Goal: Task Accomplishment & Management: Use online tool/utility

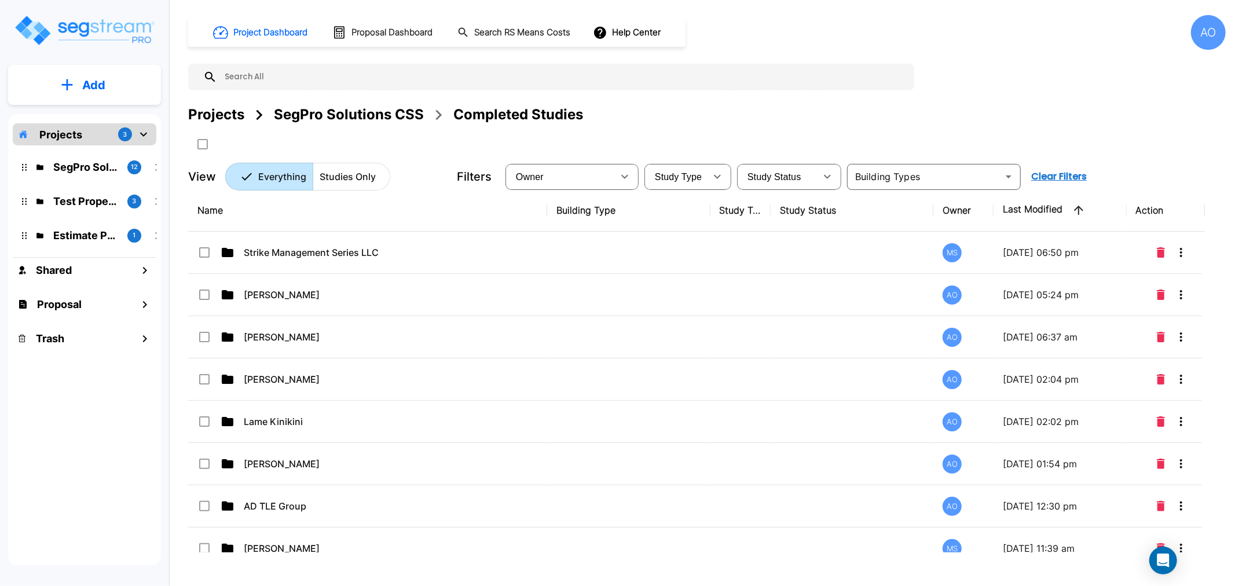
click at [305, 85] on input "text" at bounding box center [562, 77] width 691 height 27
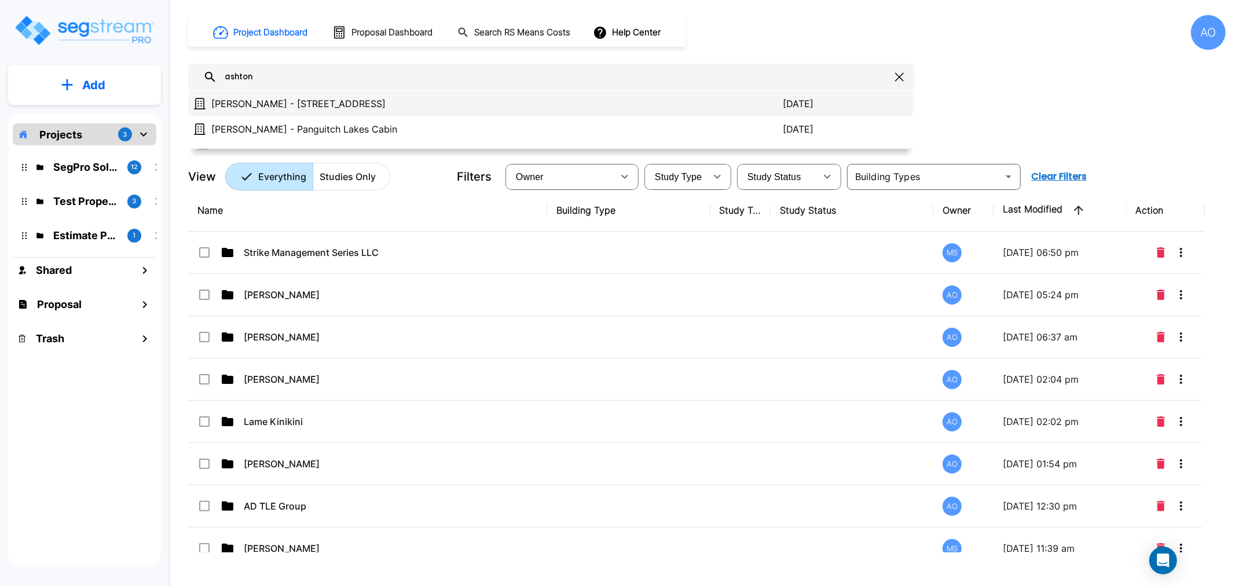
type input "ashton"
click at [353, 108] on p "[PERSON_NAME] - [STREET_ADDRESS]" at bounding box center [497, 104] width 572 height 14
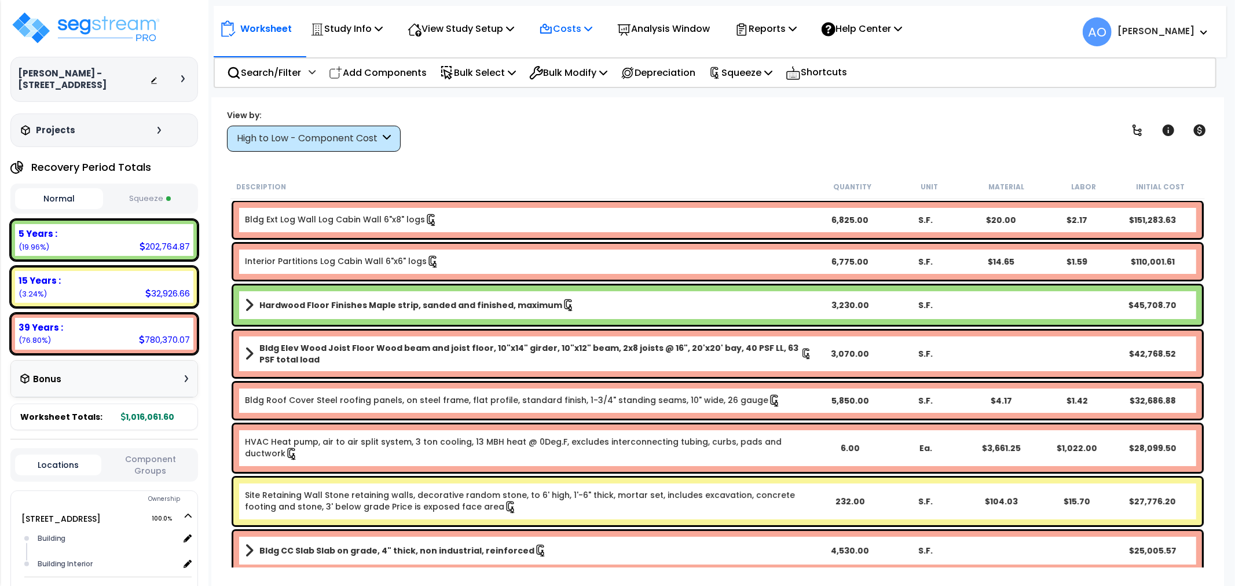
click at [577, 22] on p "Costs" at bounding box center [565, 29] width 53 height 16
click at [581, 77] on link "Direct Costs" at bounding box center [590, 79] width 115 height 23
click at [433, 125] on div "View by: High to Low - Component Cost High to Low - Component Cost" at bounding box center [718, 130] width 990 height 43
click at [147, 197] on button "Squeeze" at bounding box center [150, 199] width 88 height 20
click at [369, 31] on p "Study Info" at bounding box center [346, 29] width 72 height 16
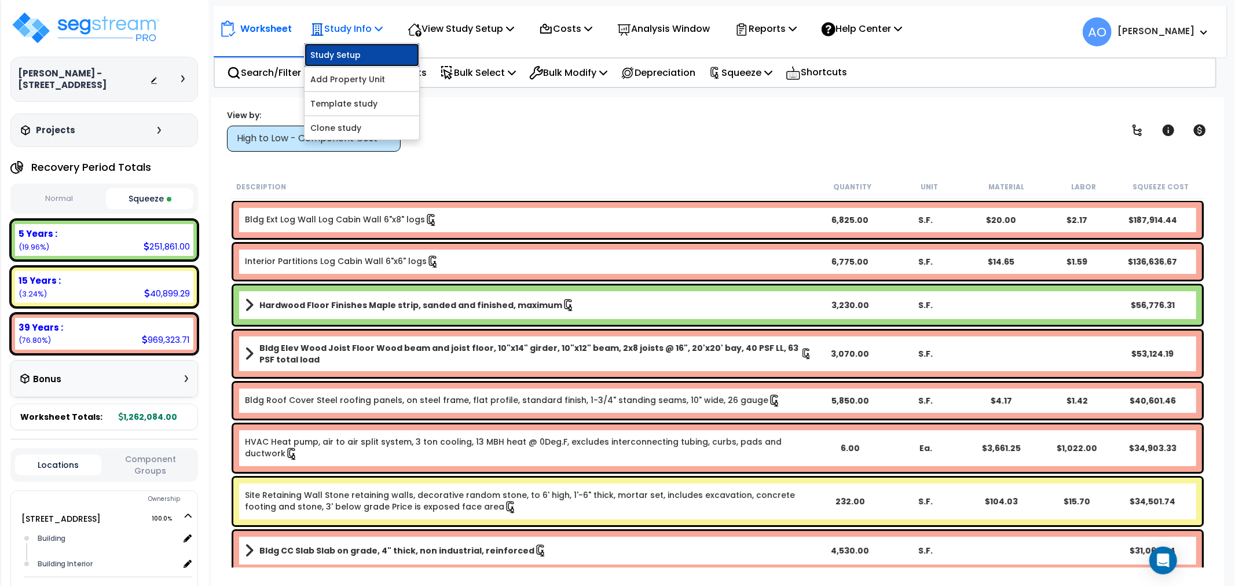
click at [360, 51] on link "Study Setup" at bounding box center [362, 54] width 115 height 23
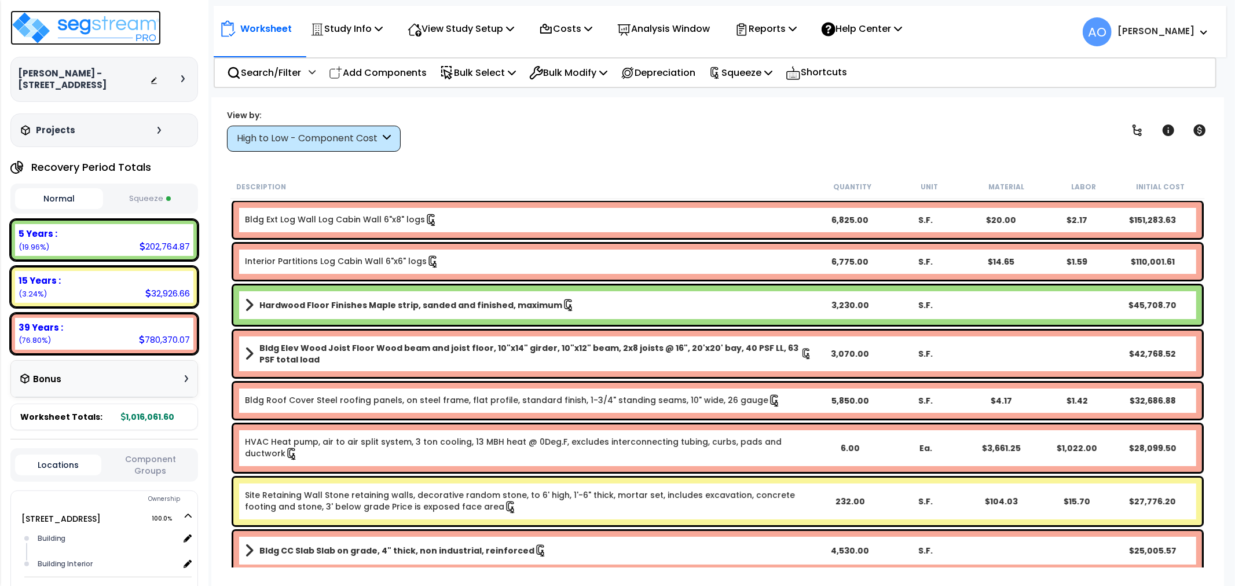
click at [110, 28] on img at bounding box center [85, 27] width 151 height 35
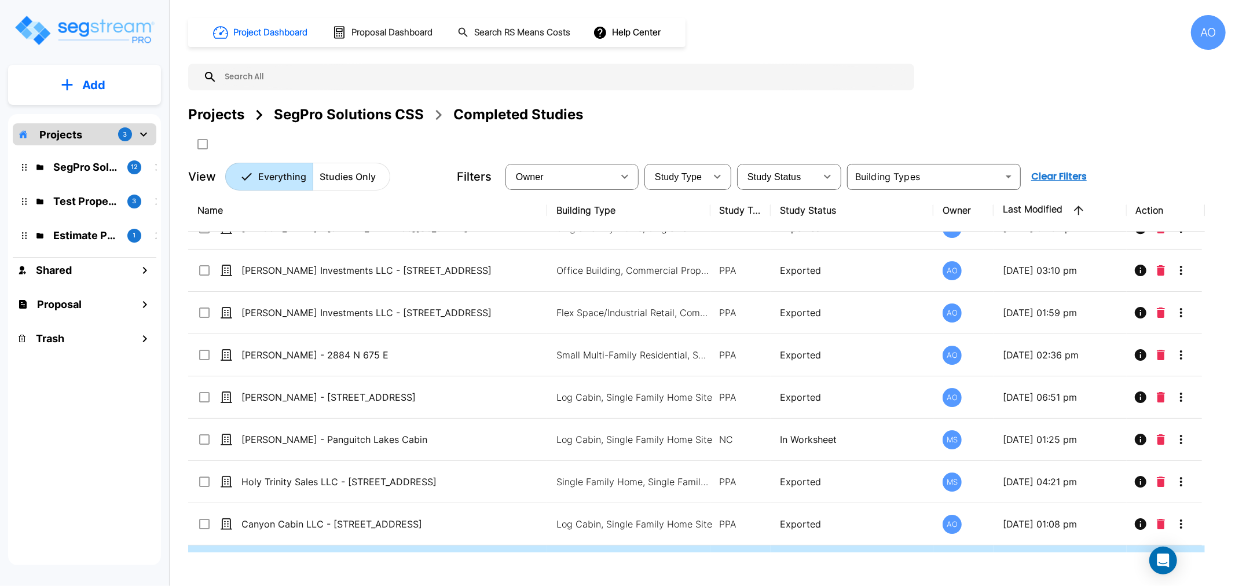
scroll to position [3180, 0]
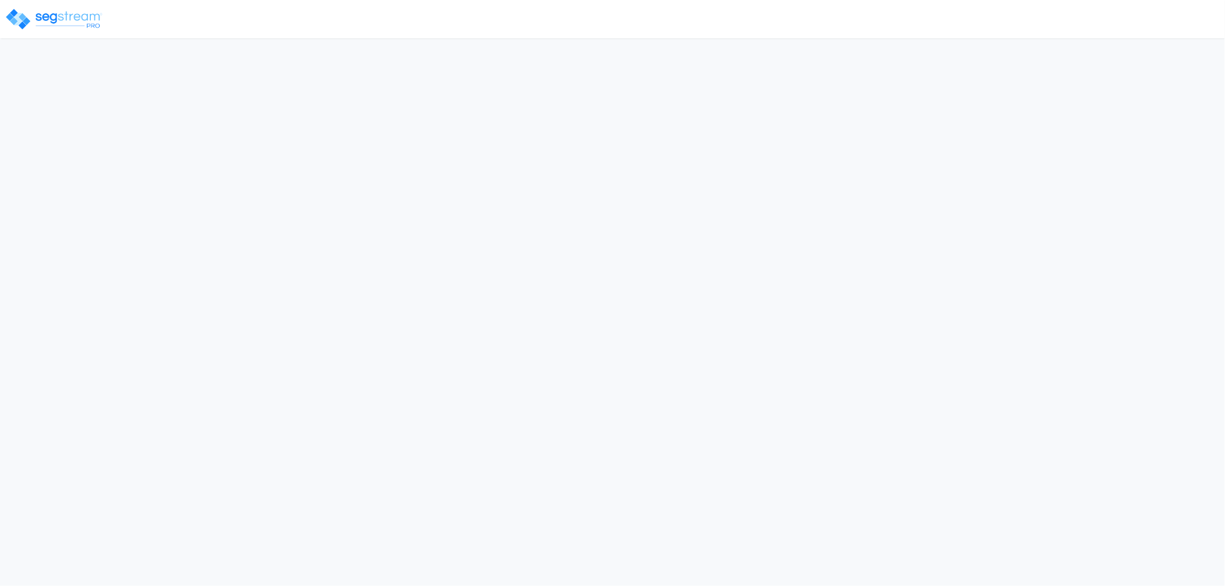
select select "2024"
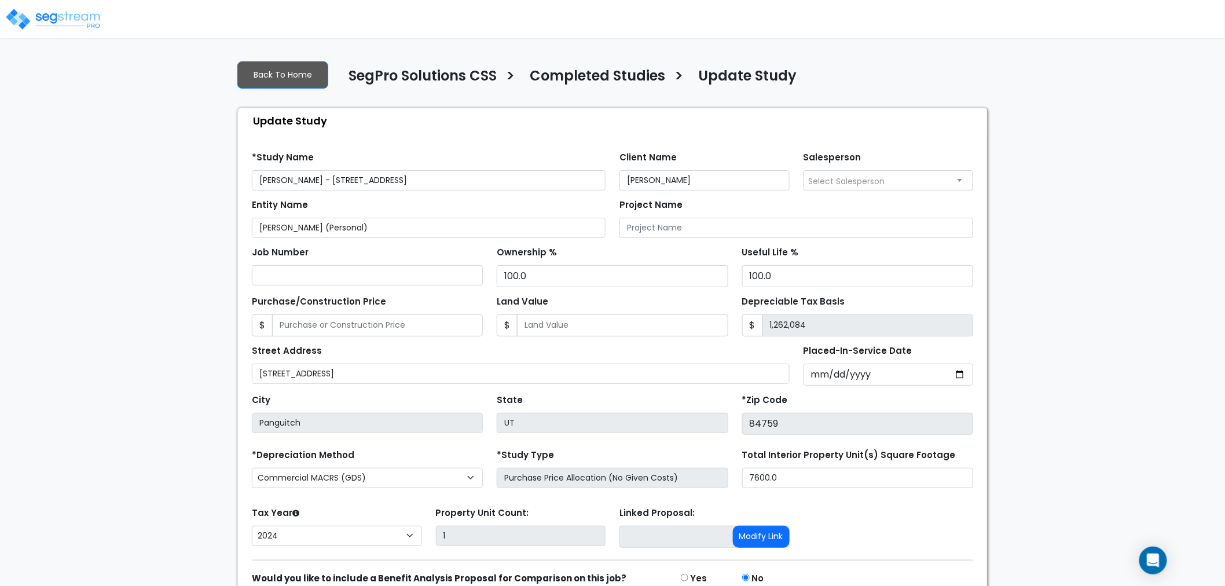
click at [372, 199] on div "Entity Name Brian Ashton (Personal)" at bounding box center [429, 217] width 354 height 42
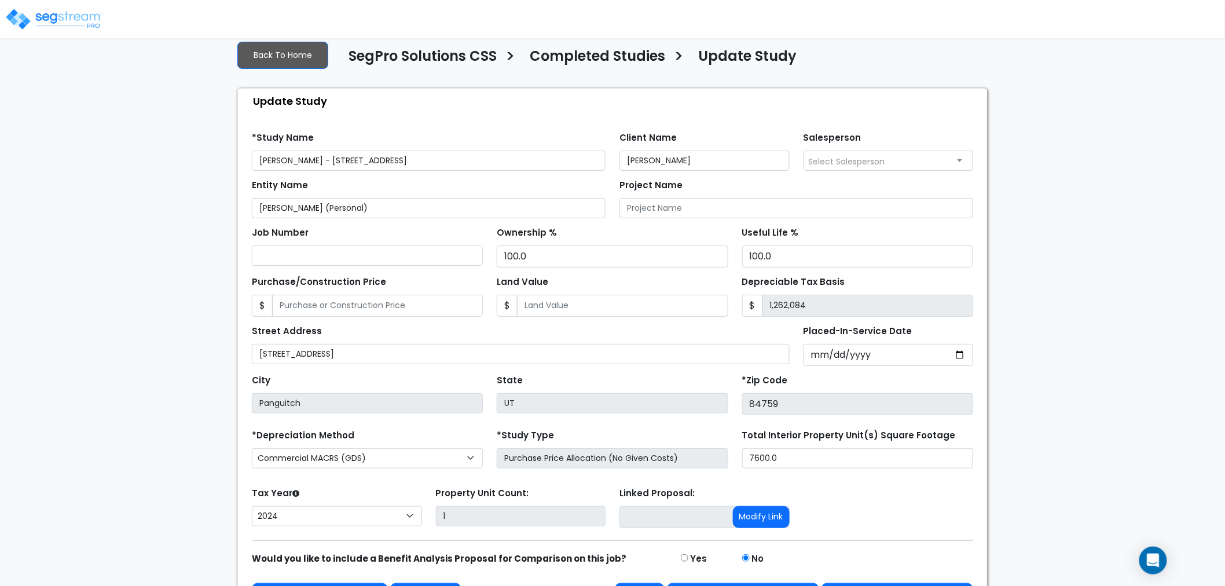
scroll to position [56, 0]
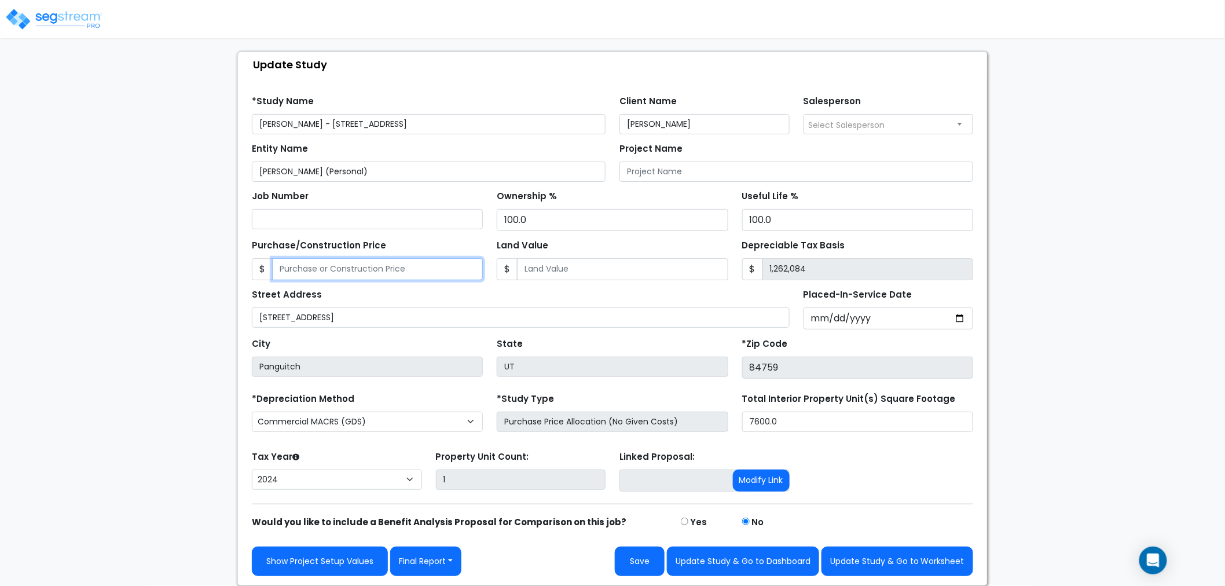
click at [357, 267] on input "Purchase/Construction Price" at bounding box center [377, 269] width 211 height 22
type input "1"
type input "1.00"
type input "14"
type input "14.00"
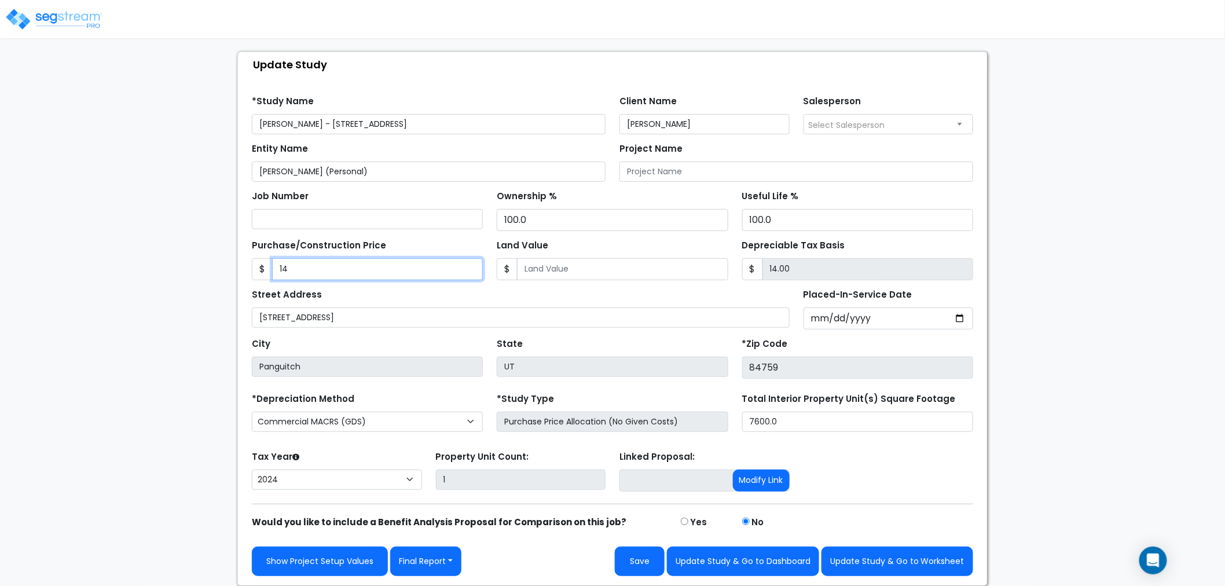
type input "149"
type input "149.00"
type input "1496"
type input "1,496.00"
type input "1,4967"
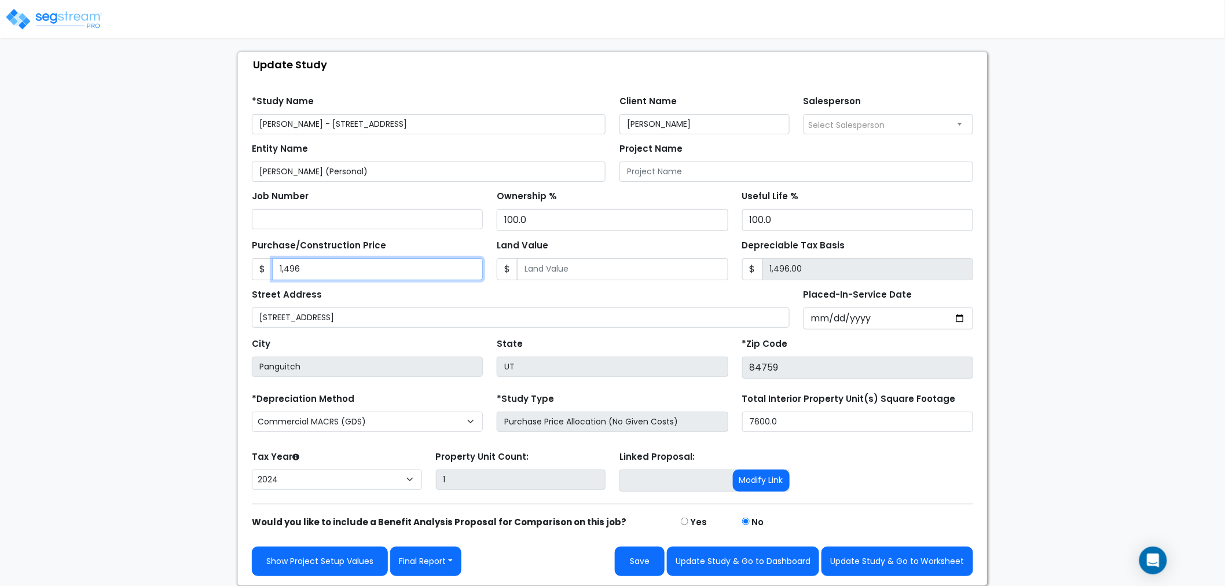
type input "14,967.00"
type input "14,9674"
type input "149,674.00"
type input "149,6741"
type input "1,496,741.00"
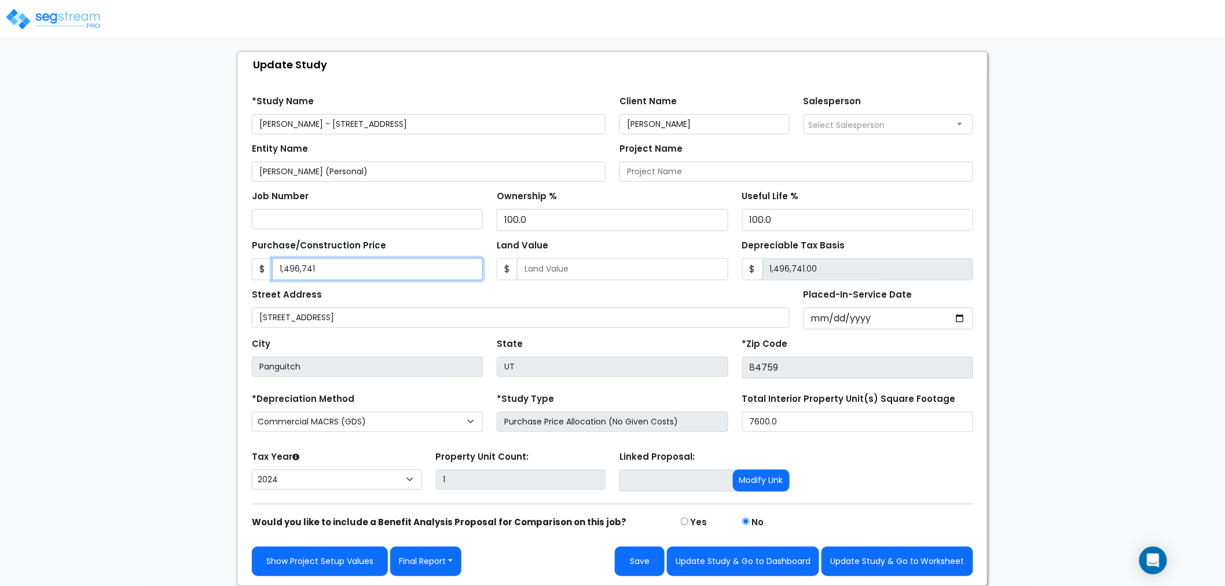
type input "1,496,741"
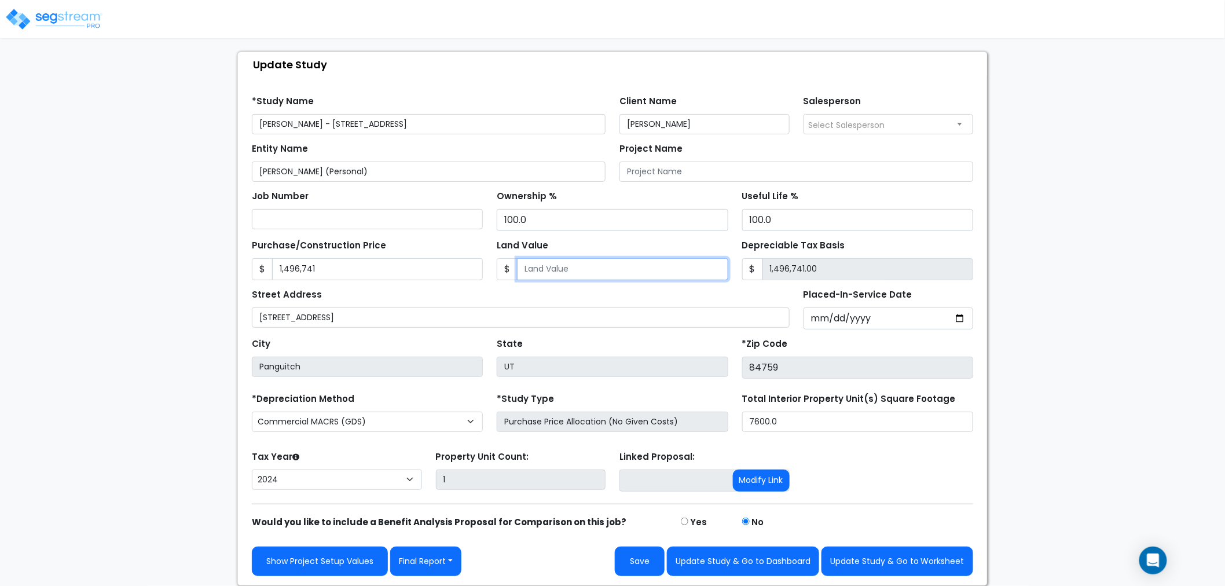
click at [528, 269] on input "Land Value" at bounding box center [622, 269] width 211 height 22
type input "1"
type input "1,496,740.00"
type input "15"
type input "1,496,726.00"
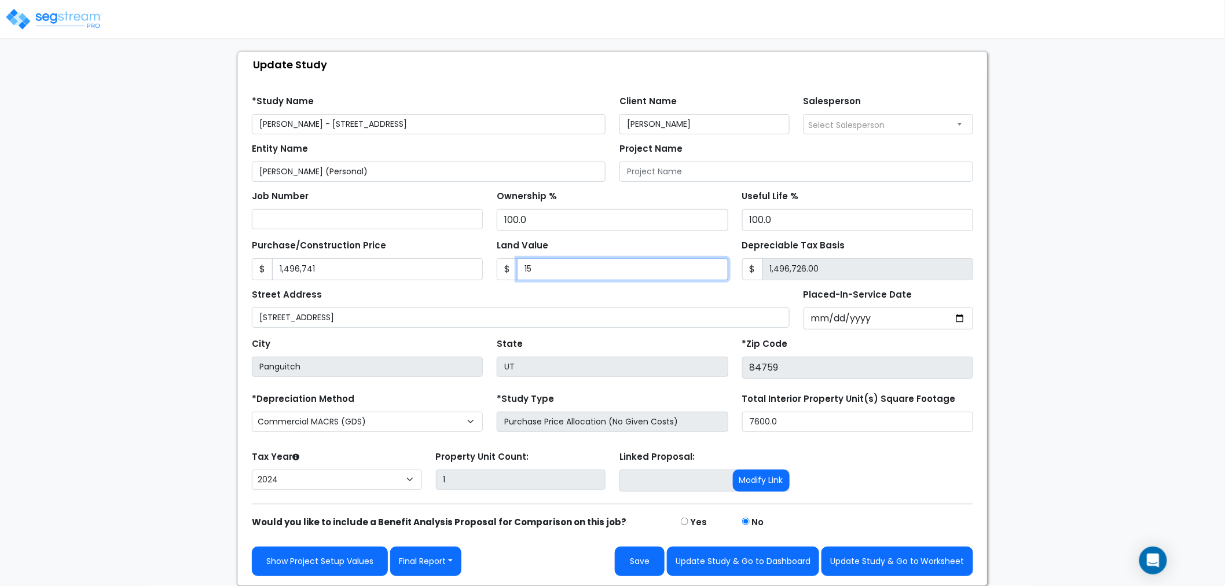
type input "155"
type input "1,496,586.00"
type input "1550"
type input "1,495,191.00"
type input "1,5500"
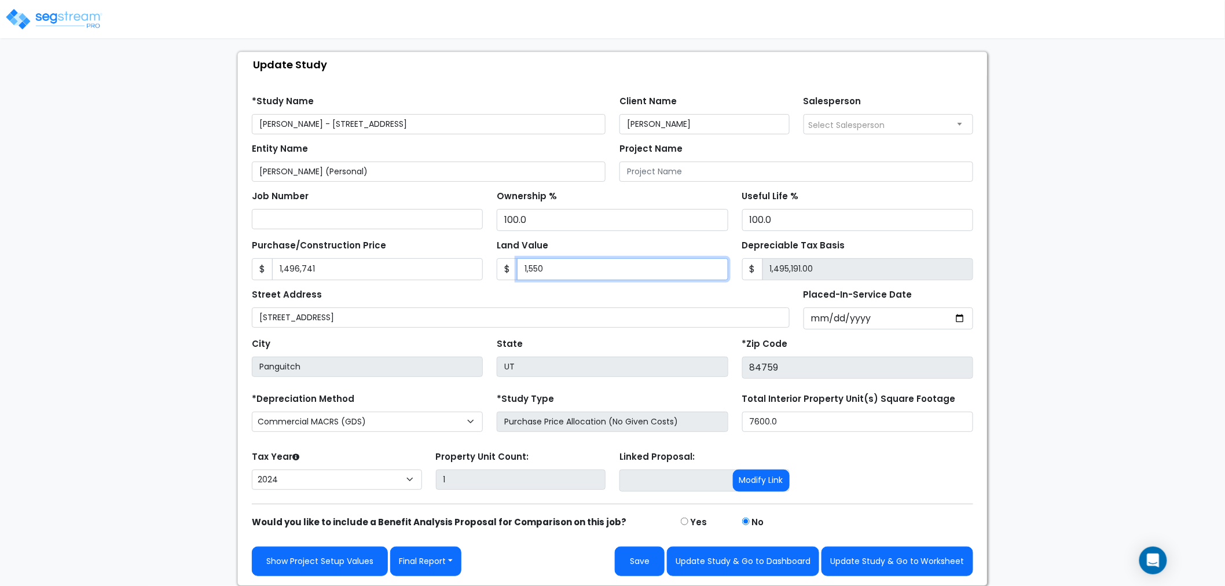
type input "1,481,241.00"
type input "15,5000"
type input "1,341,741.00"
type input "155,000"
click at [623, 286] on div "Street Address 115 W Mammoth Creek Road" at bounding box center [521, 307] width 538 height 42
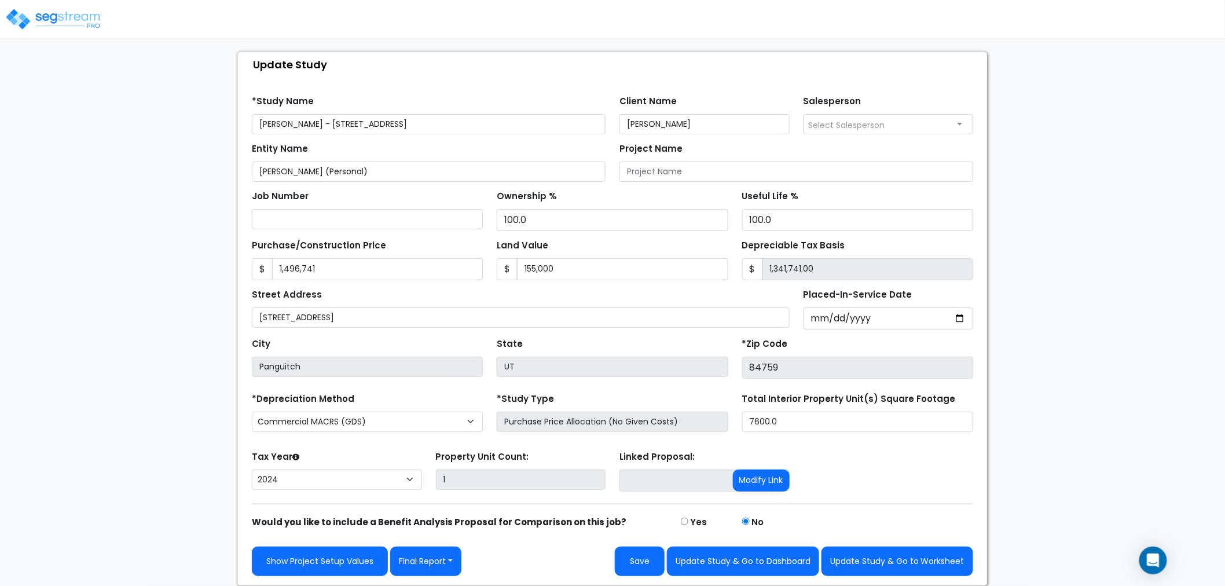
click at [716, 290] on div "Street Address 115 W Mammoth Creek Road" at bounding box center [521, 307] width 538 height 42
click at [924, 561] on button "Update Study & Go to Worksheet" at bounding box center [898, 562] width 152 height 30
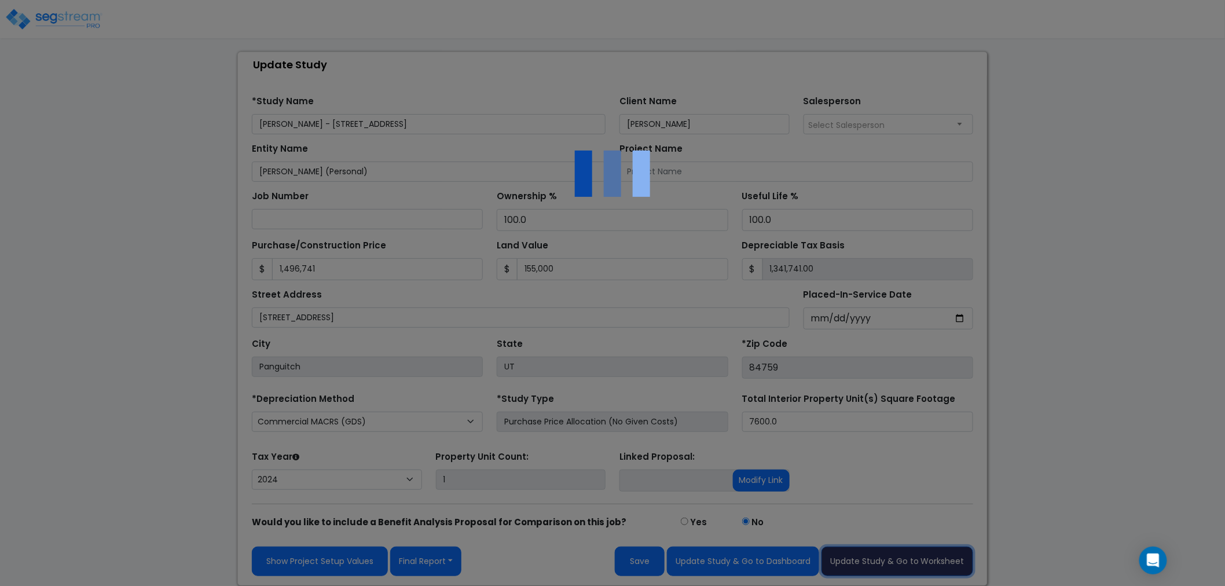
type input "1496741"
type input "155000"
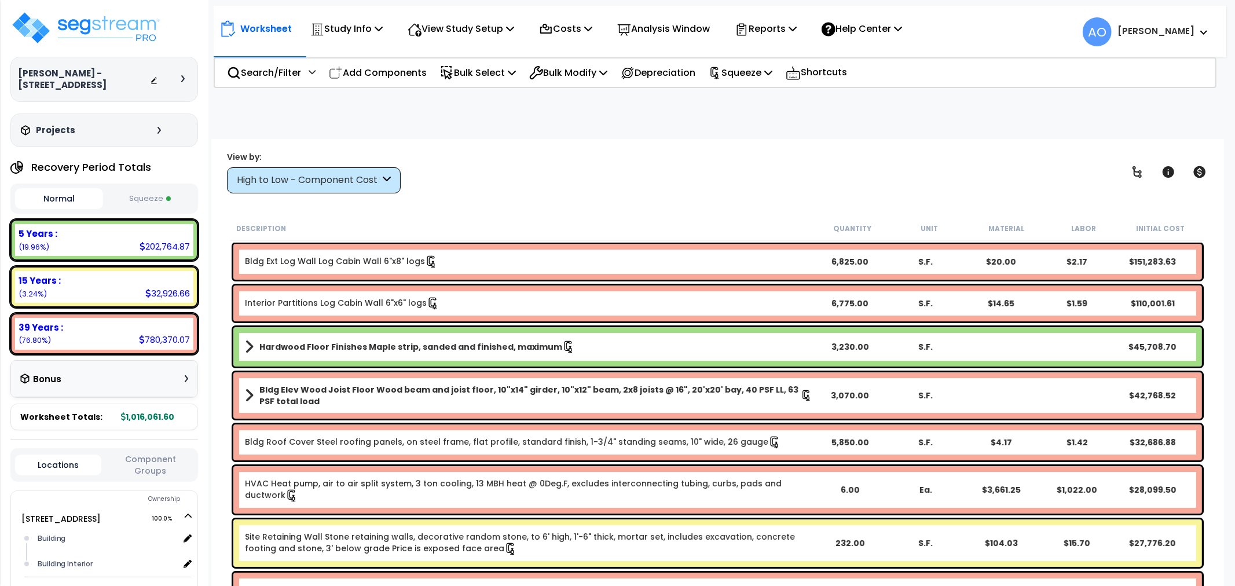
click at [159, 204] on button "Squeeze" at bounding box center [150, 199] width 88 height 20
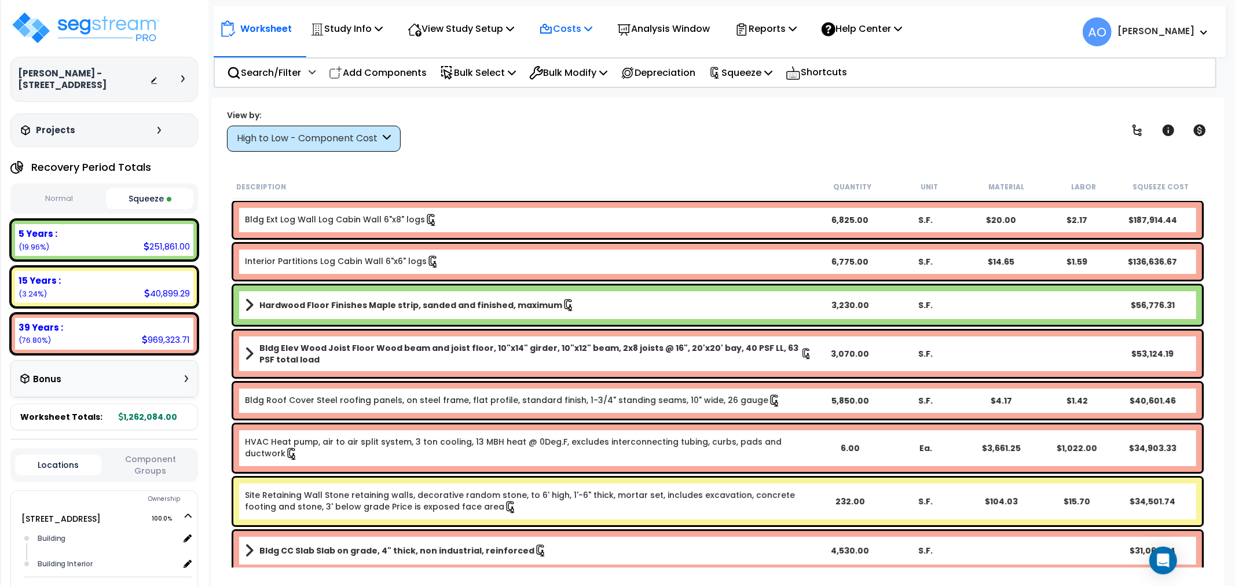
click at [591, 30] on p "Costs" at bounding box center [565, 29] width 53 height 16
click at [768, 71] on p "Squeeze" at bounding box center [741, 73] width 64 height 16
click at [755, 96] on link "Re-squeeze" at bounding box center [760, 98] width 115 height 23
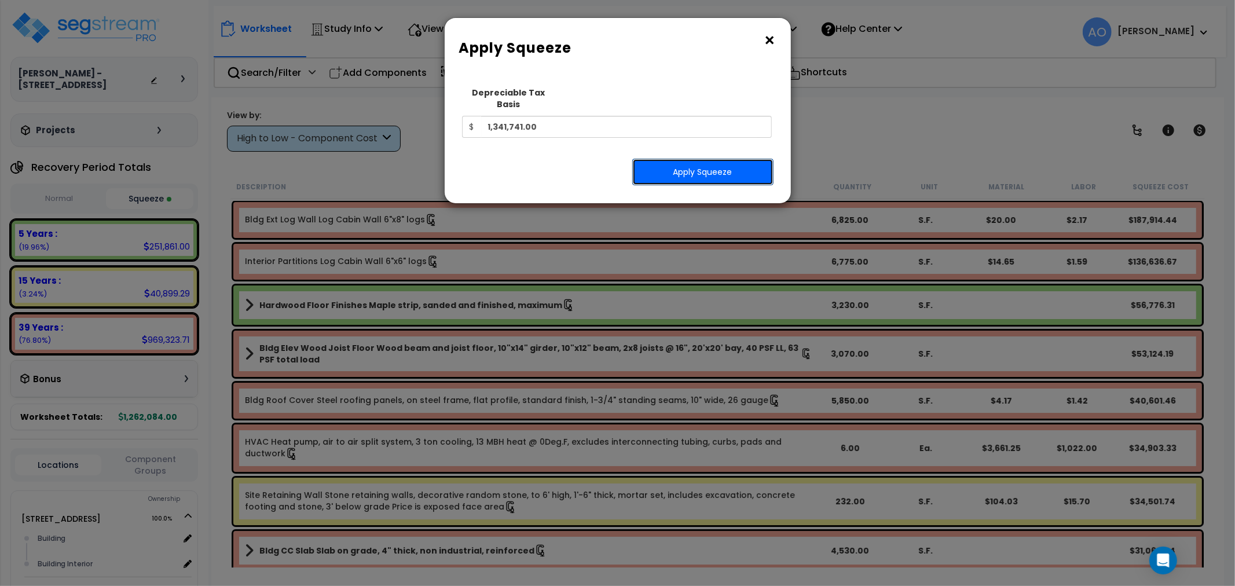
click at [698, 159] on button "Apply Squeeze" at bounding box center [702, 172] width 141 height 27
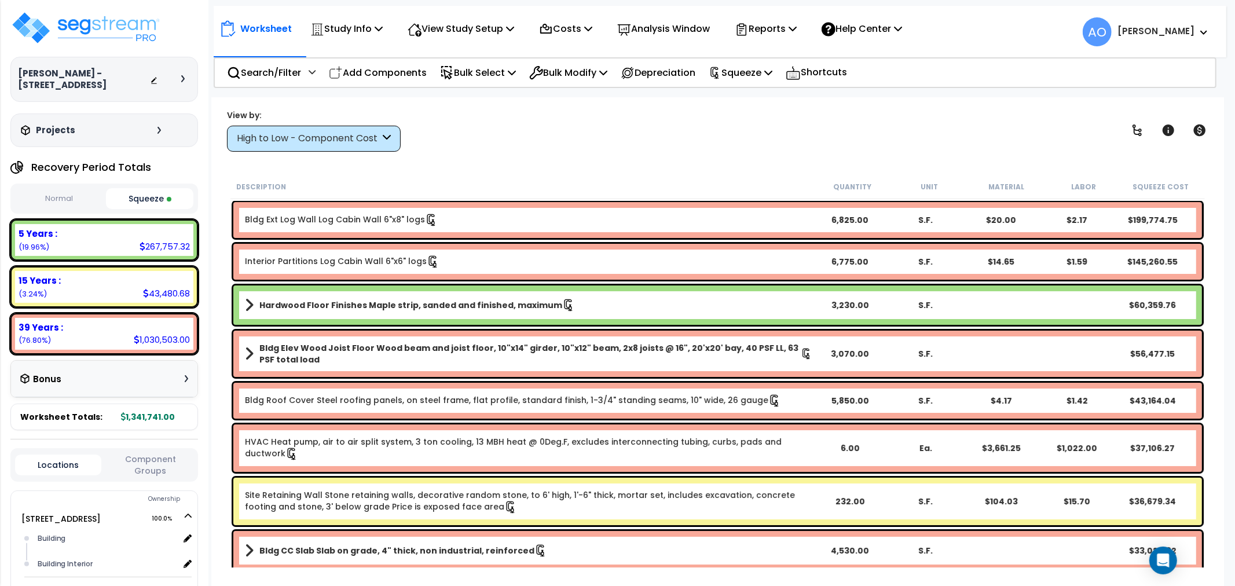
click at [543, 134] on div "View by: High to Low - Component Cost High to Low - Component Cost" at bounding box center [718, 130] width 990 height 43
click at [791, 21] on p "Reports" at bounding box center [766, 29] width 62 height 16
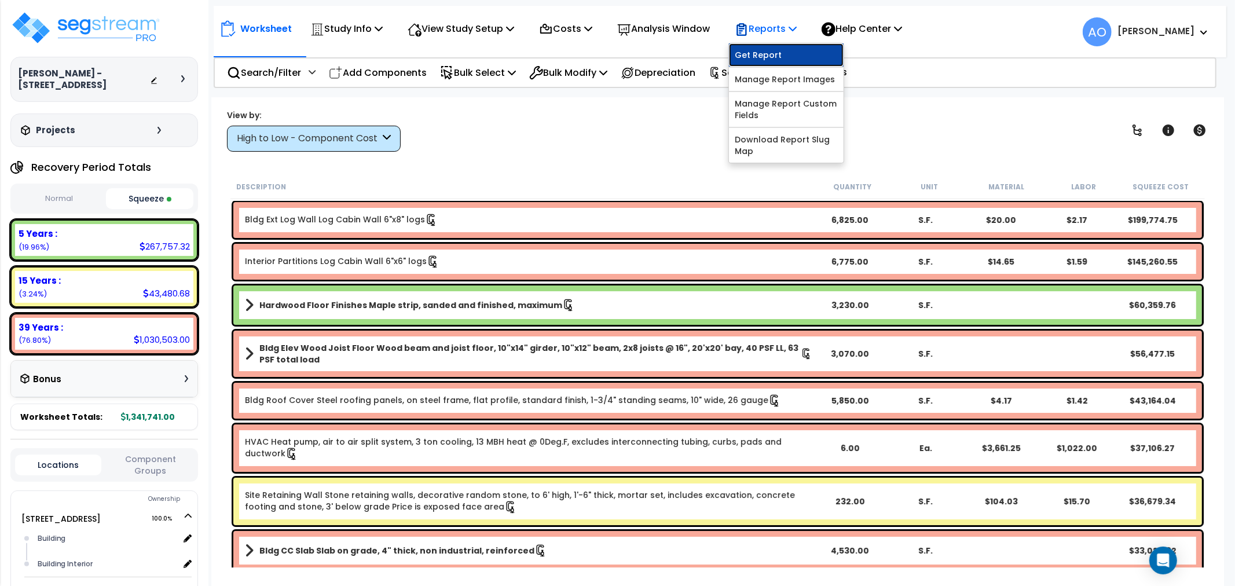
click at [786, 57] on link "Get Report" at bounding box center [786, 54] width 115 height 23
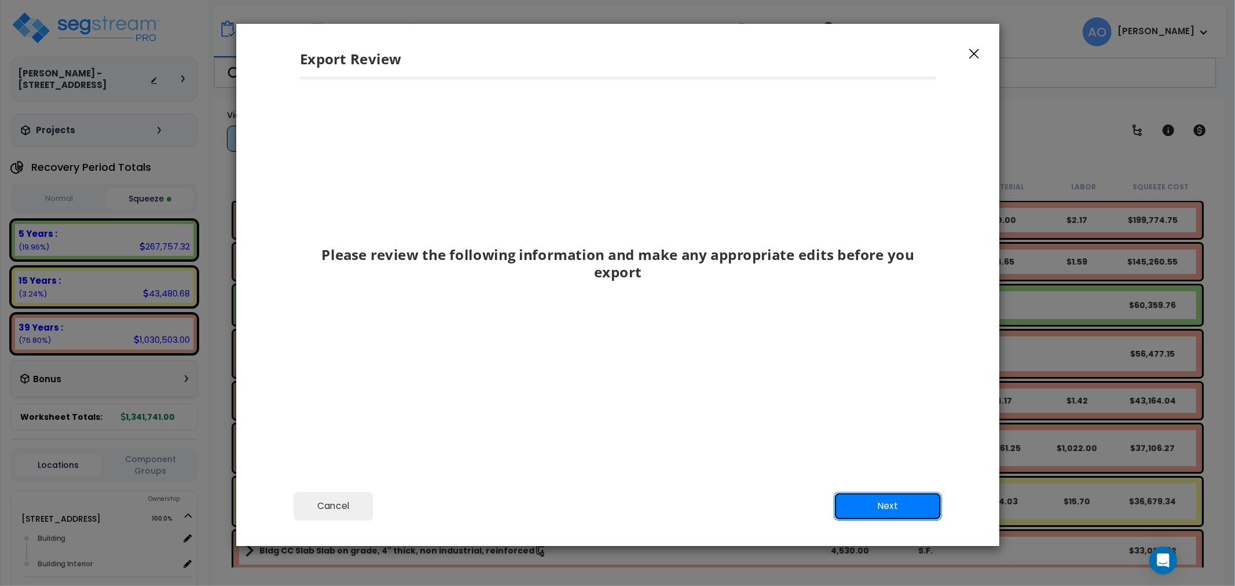
click at [906, 510] on button "Next" at bounding box center [887, 506] width 108 height 29
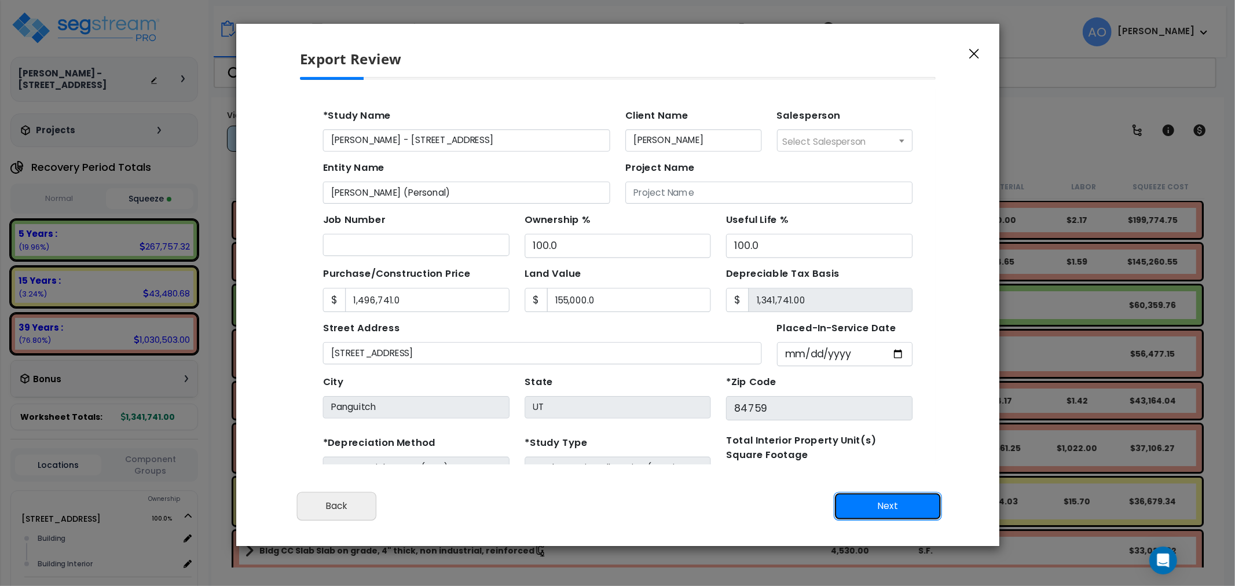
click at [873, 504] on button "Next" at bounding box center [887, 506] width 108 height 29
type input "1496741"
type input "155000"
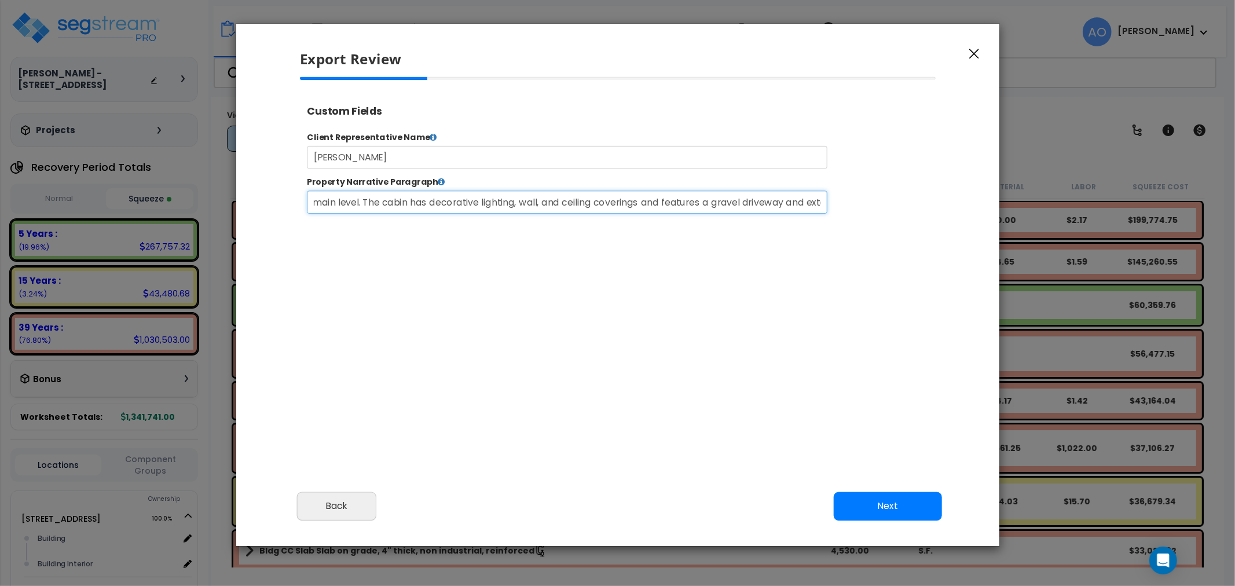
scroll to position [0, 2732]
drag, startPoint x: 789, startPoint y: 218, endPoint x: 990, endPoint y: 210, distance: 201.7
click at [990, 210] on div "Property Narrative Paragraph This 7,600 sq ft log cabin, located in [GEOGRAPHIC…" at bounding box center [664, 208] width 730 height 42
select select "2024"
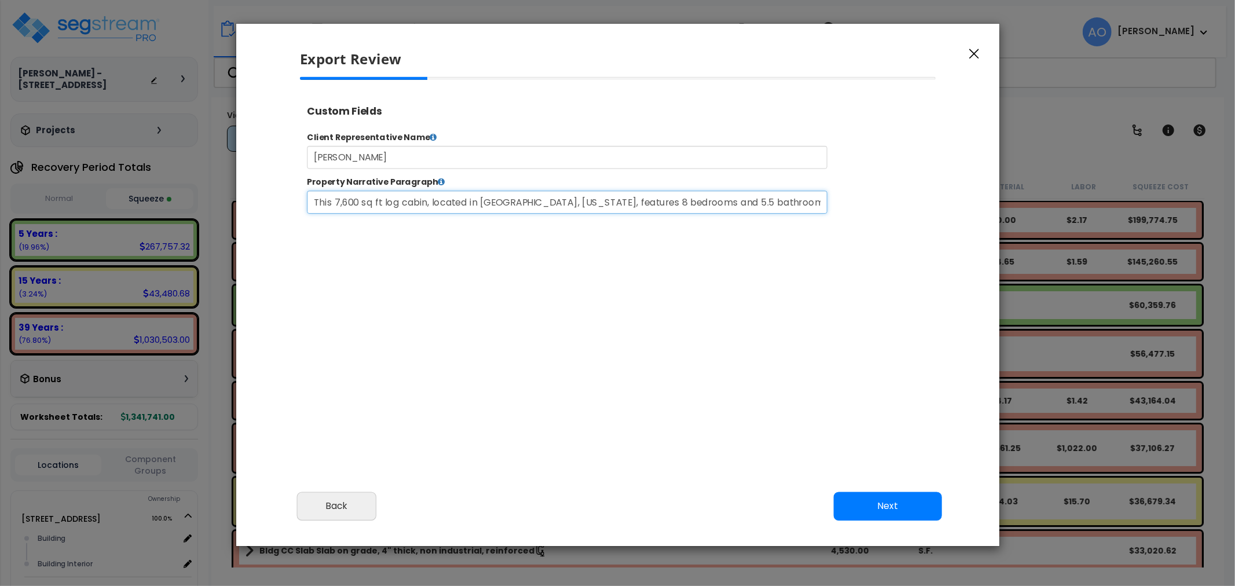
click at [808, 221] on input "This 7,600 sq ft log cabin, located in [GEOGRAPHIC_DATA], [US_STATE], features …" at bounding box center [602, 216] width 591 height 26
click at [818, 236] on div "Client Representative Name [PERSON_NAME] Property Narrative Paragraph Submit Go…" at bounding box center [664, 187] width 730 height 119
click at [536, 221] on input "This 7,600 sq ft log cabin, located in [GEOGRAPHIC_DATA], [US_STATE], features …" at bounding box center [602, 216] width 591 height 26
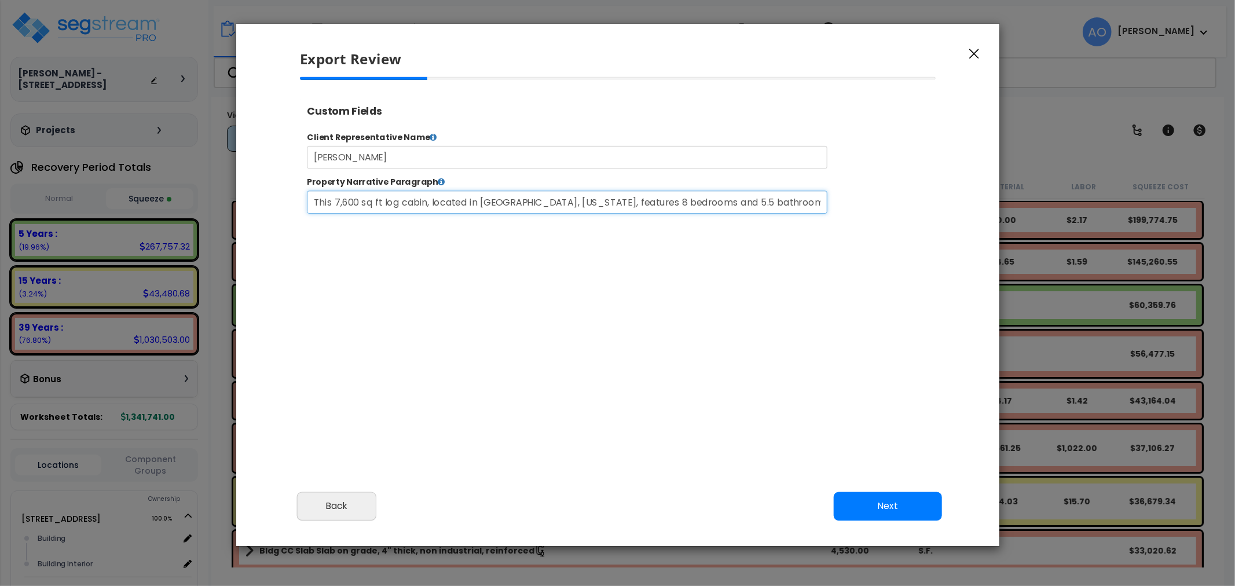
click at [536, 221] on input "This 7,600 sq ft log cabin, located in [GEOGRAPHIC_DATA], [US_STATE], features …" at bounding box center [602, 216] width 591 height 26
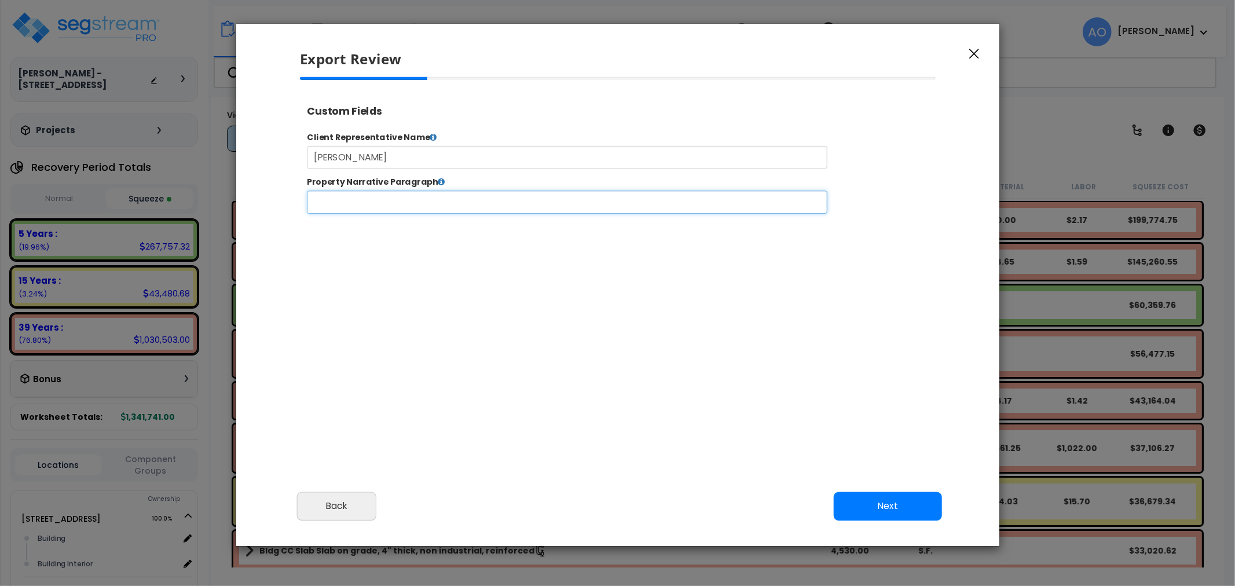
paste input "This 7,600 sq ft log cabin, located in [GEOGRAPHIC_DATA], [US_STATE], features …"
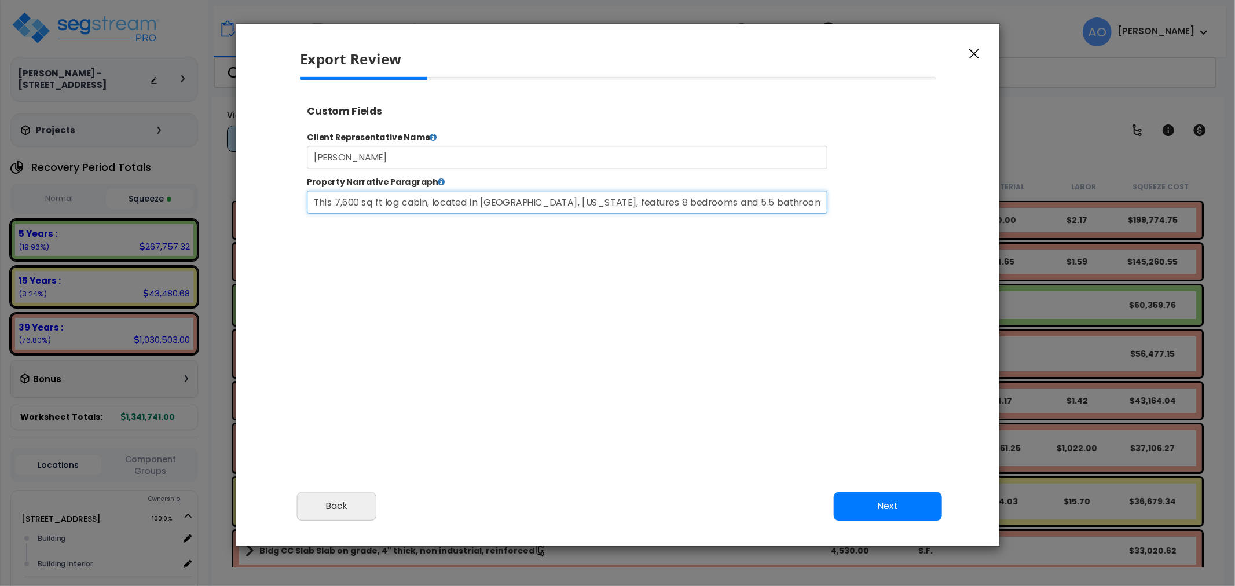
scroll to position [0, 2725]
drag, startPoint x: 612, startPoint y: 215, endPoint x: 950, endPoint y: 204, distance: 338.4
click at [950, 204] on div "Property Narrative Paragraph This 7,600 sq ft log cabin, located in [GEOGRAPHIC…" at bounding box center [664, 208] width 730 height 42
type input "This 7,600 sq ft log cabin, located in [GEOGRAPHIC_DATA], [US_STATE], features …"
click at [829, 293] on div at bounding box center [617, 236] width 655 height 318
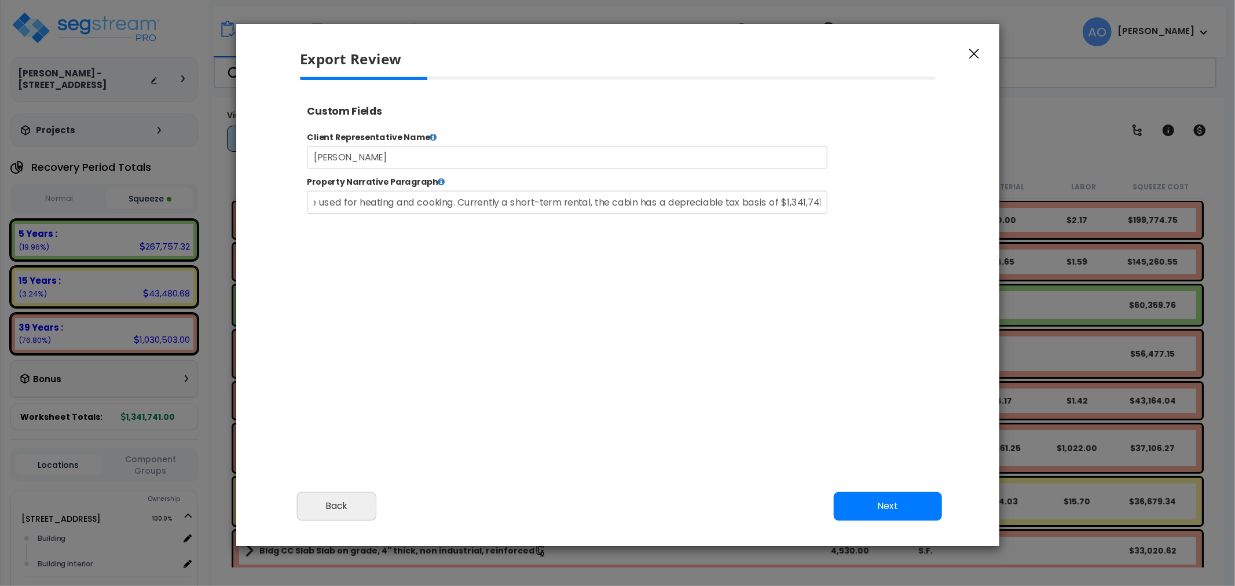
scroll to position [0, 0]
click at [892, 506] on button "Next" at bounding box center [887, 506] width 108 height 29
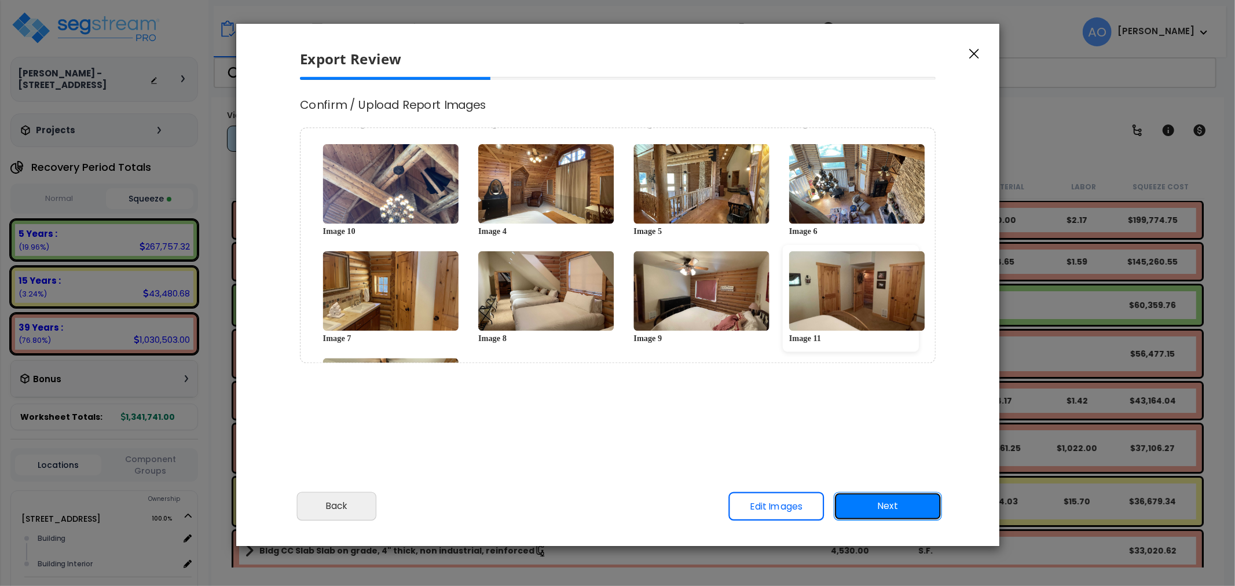
scroll to position [188, 0]
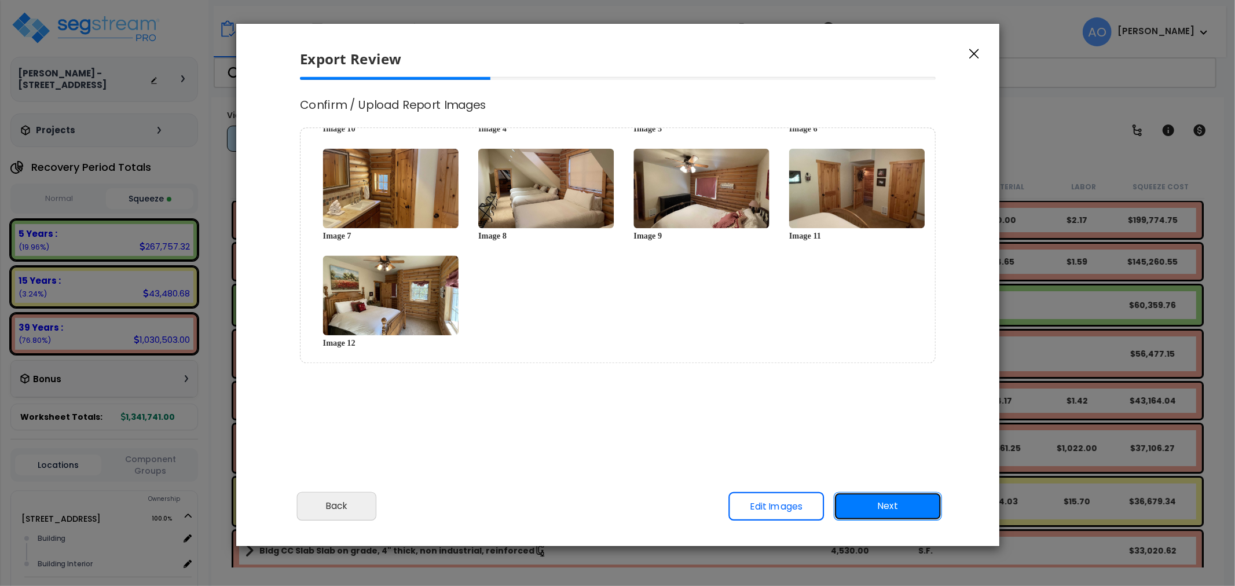
click at [876, 510] on button "Next" at bounding box center [887, 506] width 108 height 29
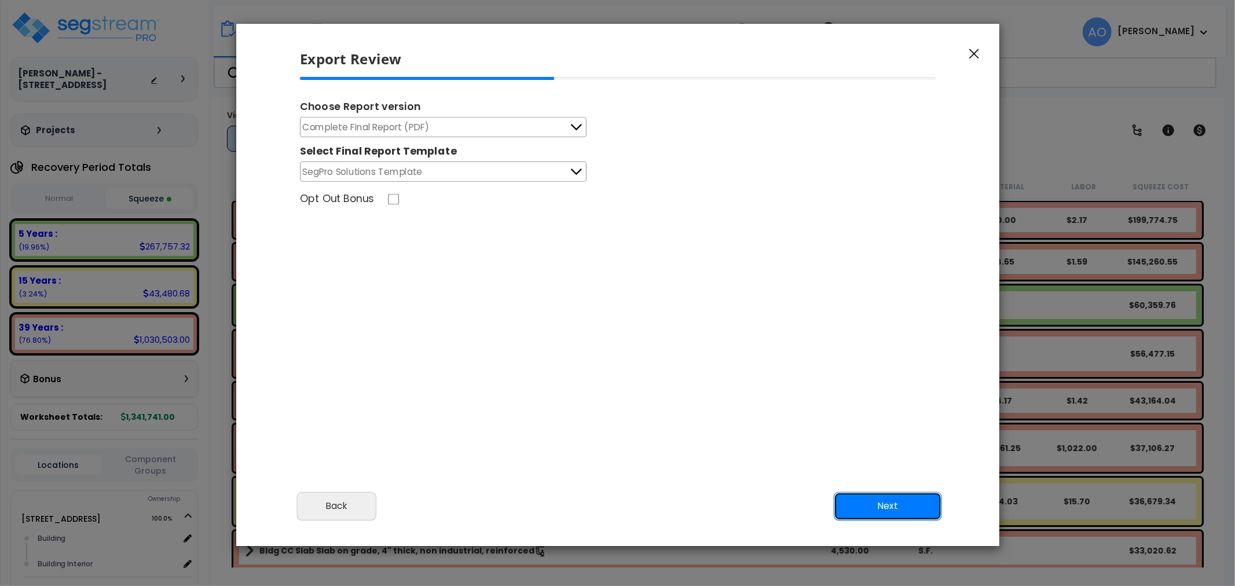
click at [887, 508] on button "Next" at bounding box center [887, 506] width 108 height 29
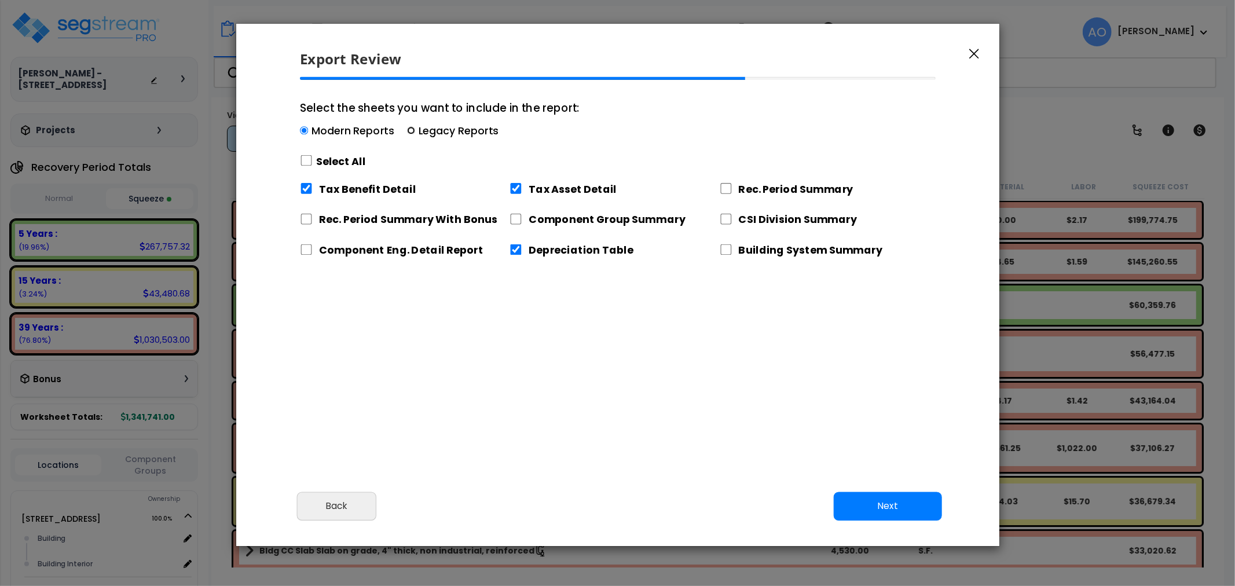
click at [411, 129] on input "Select the sheets you want to include in the report: Modern Reports Legacy Repo…" at bounding box center [411, 131] width 8 height 8
radio input "true"
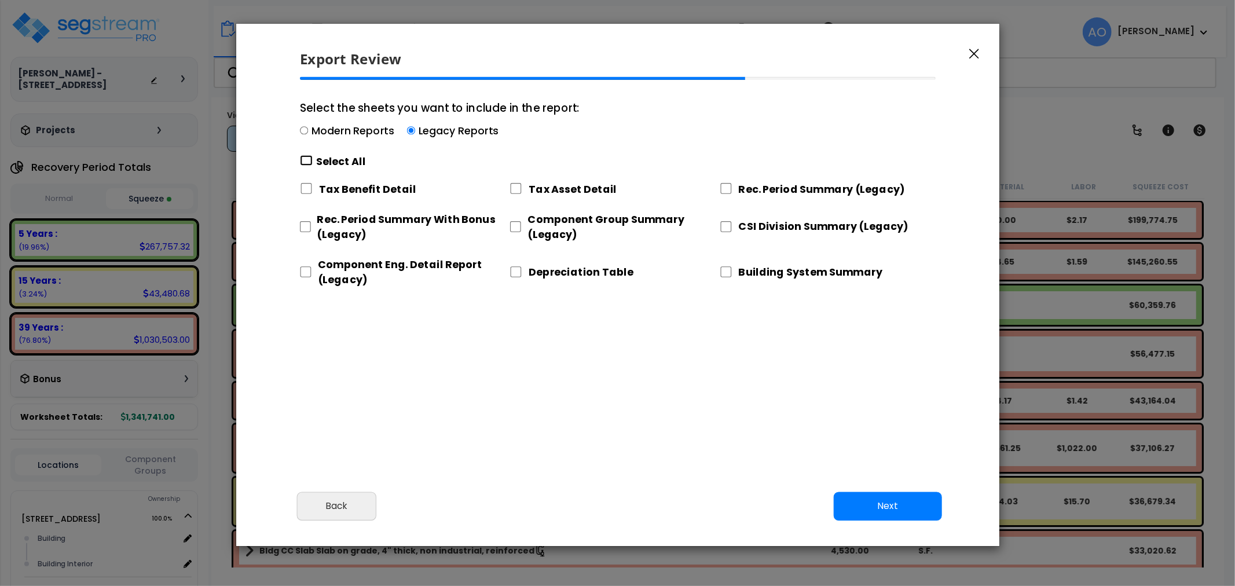
drag, startPoint x: 308, startPoint y: 159, endPoint x: 310, endPoint y: 177, distance: 18.0
click at [308, 159] on input "Select the sheets you want to include in the report: Modern Reports Legacy Repo…" at bounding box center [306, 160] width 13 height 11
checkbox input "true"
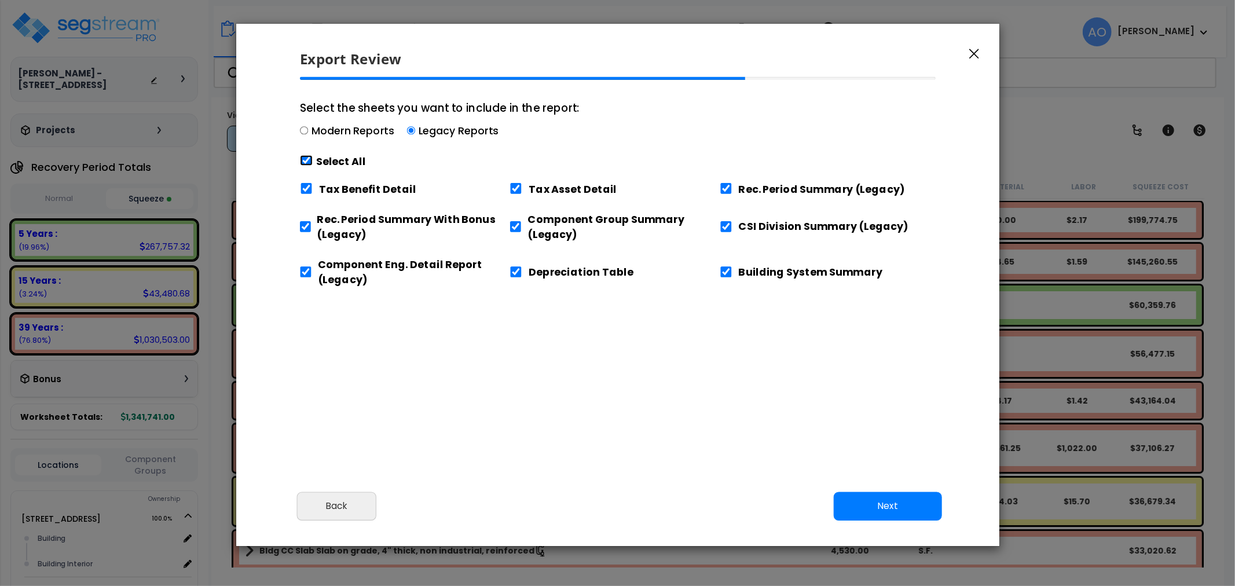
checkbox input "true"
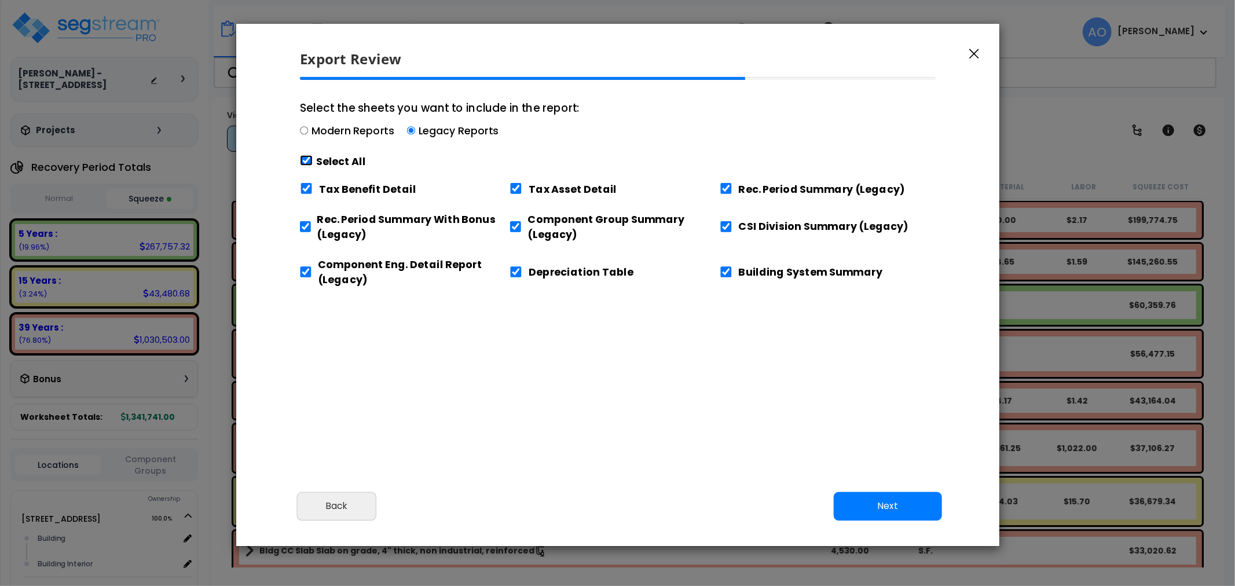
checkbox input "true"
click at [308, 188] on input "Tax Benefit Detail" at bounding box center [306, 188] width 13 height 11
checkbox input "false"
drag, startPoint x: 307, startPoint y: 270, endPoint x: 318, endPoint y: 271, distance: 11.0
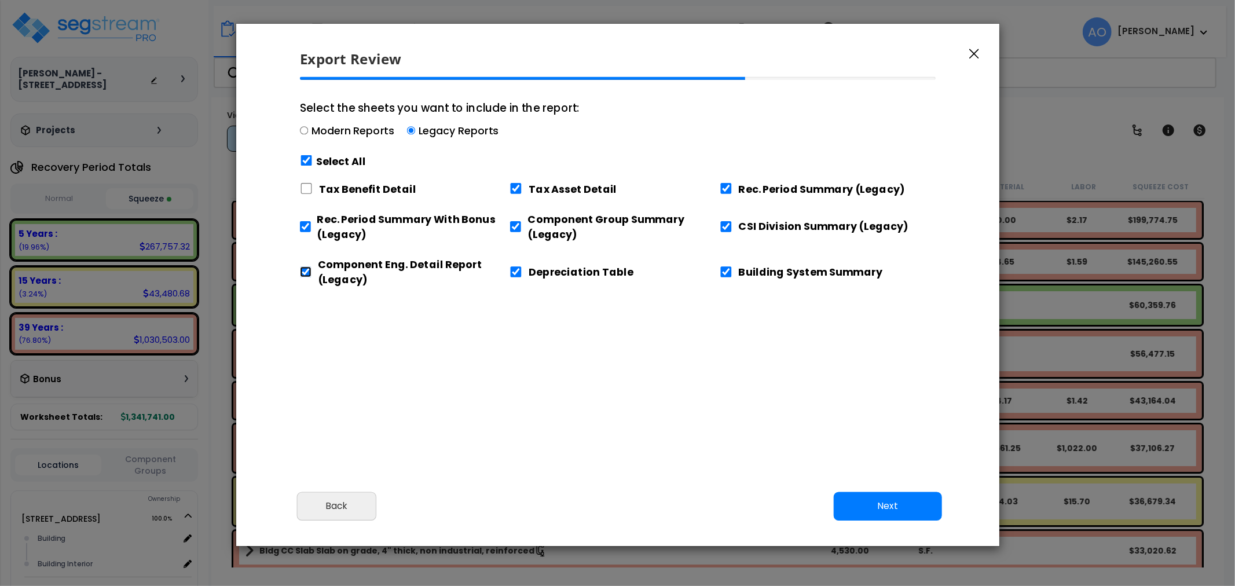
click at [308, 270] on input "Component Eng. Detail Report (Legacy)" at bounding box center [306, 271] width 12 height 11
checkbox input "false"
click at [726, 274] on input "Building System Summary" at bounding box center [725, 271] width 13 height 11
checkbox input "false"
click at [742, 368] on div "Select the sheets you want to include in the report: Modern Reports Legacy Repo…" at bounding box center [617, 236] width 655 height 318
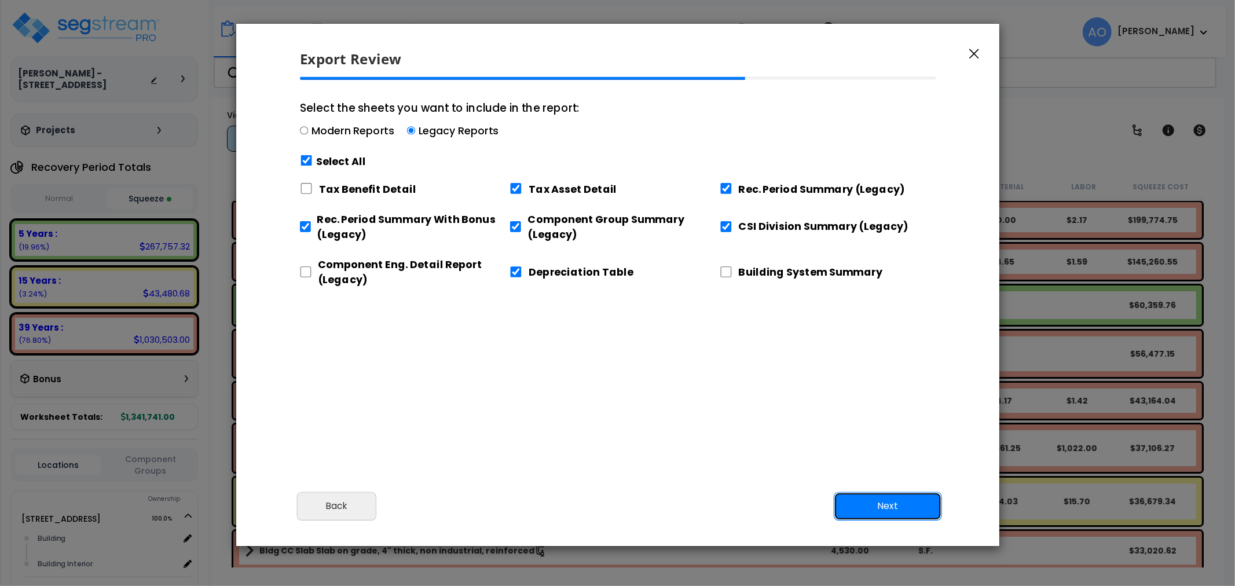
click at [874, 504] on button "Next" at bounding box center [887, 506] width 108 height 29
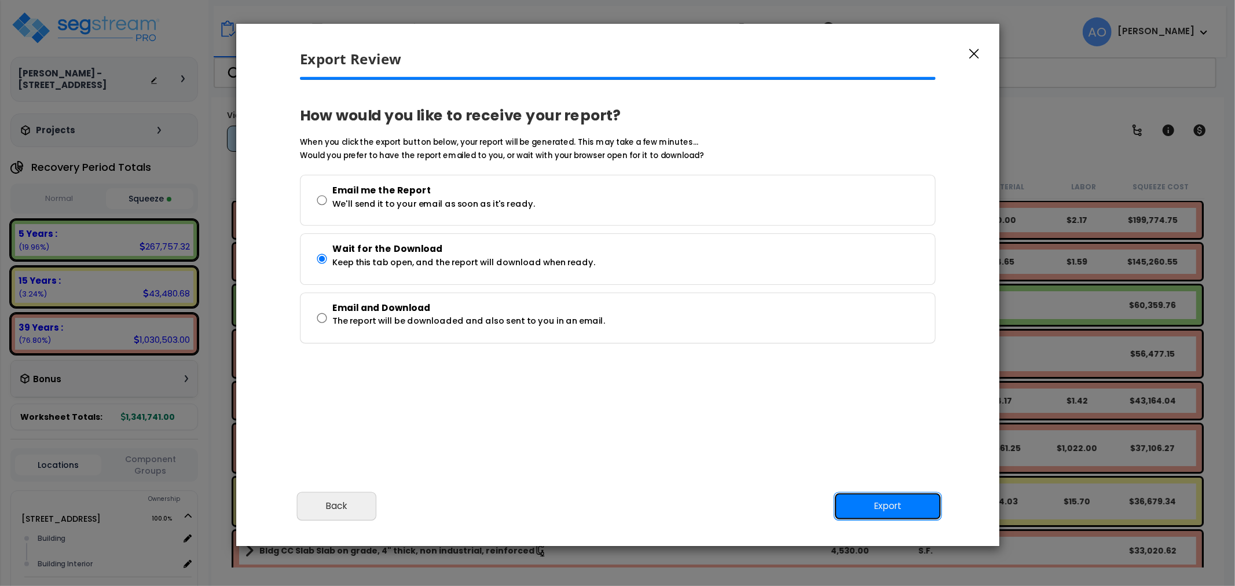
click at [877, 511] on button "Export" at bounding box center [887, 506] width 108 height 29
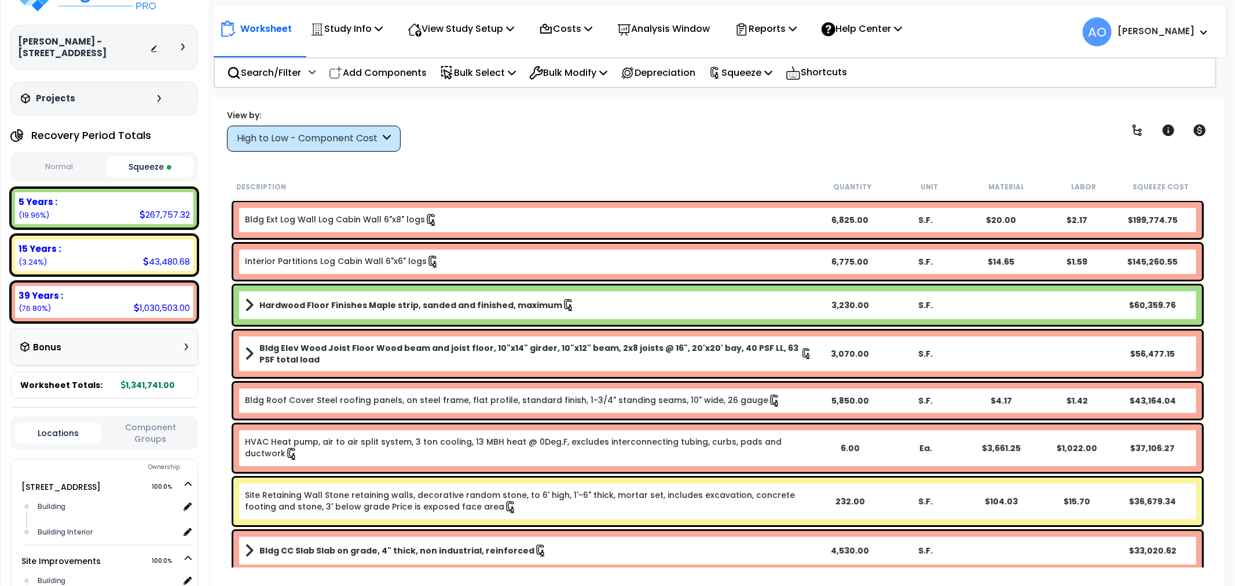
scroll to position [0, 0]
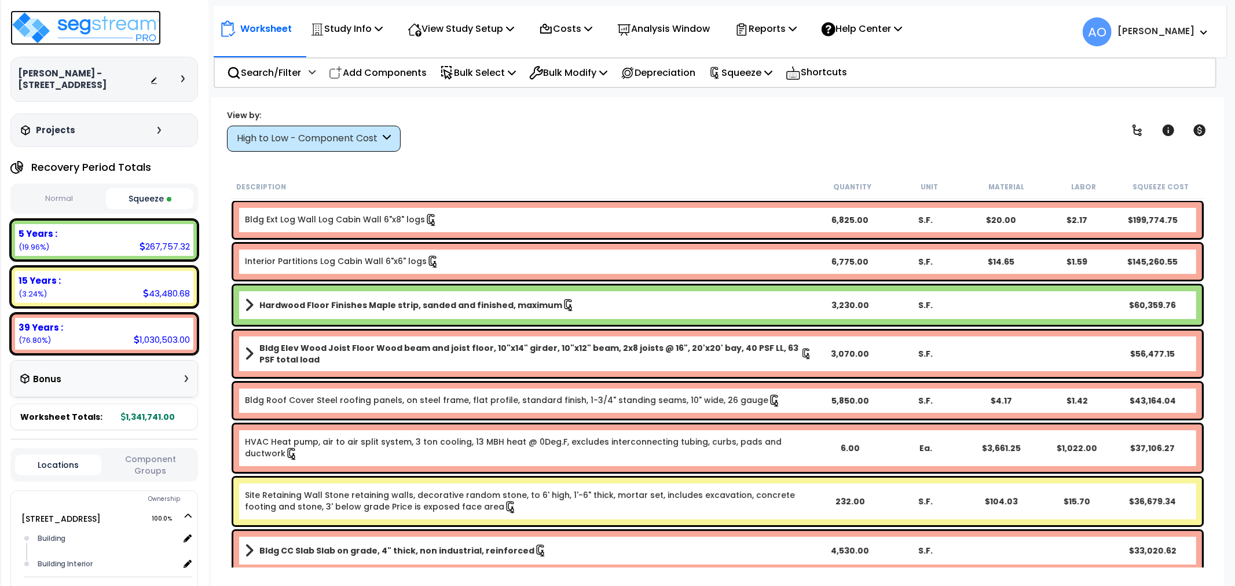
click at [120, 25] on img at bounding box center [85, 27] width 151 height 35
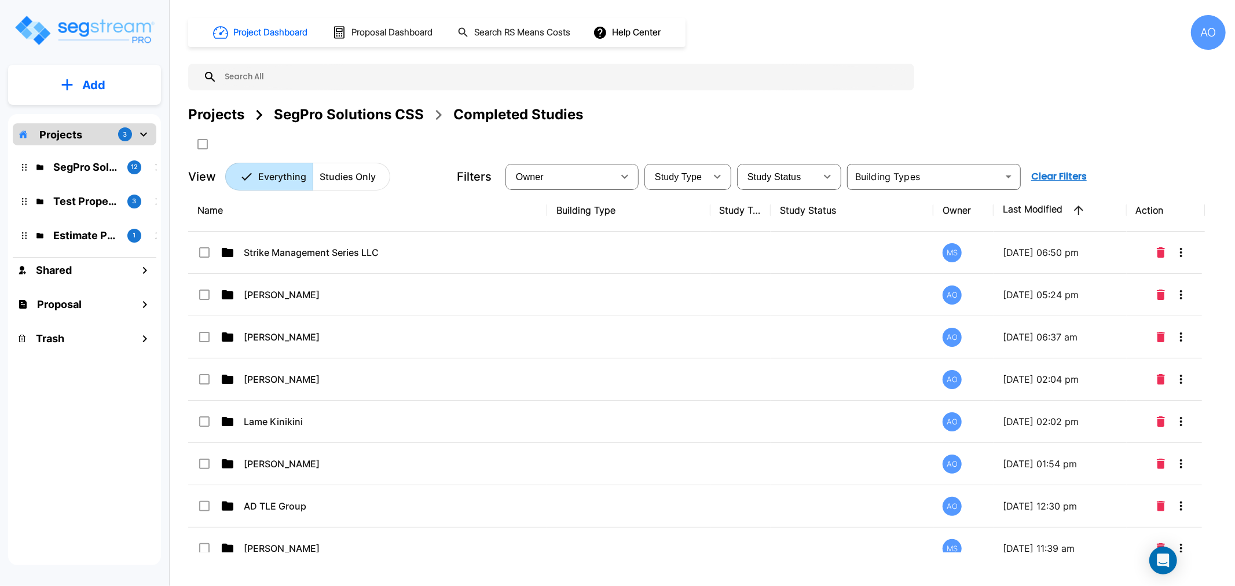
click at [299, 111] on div "SegPro Solutions CSS" at bounding box center [349, 114] width 150 height 21
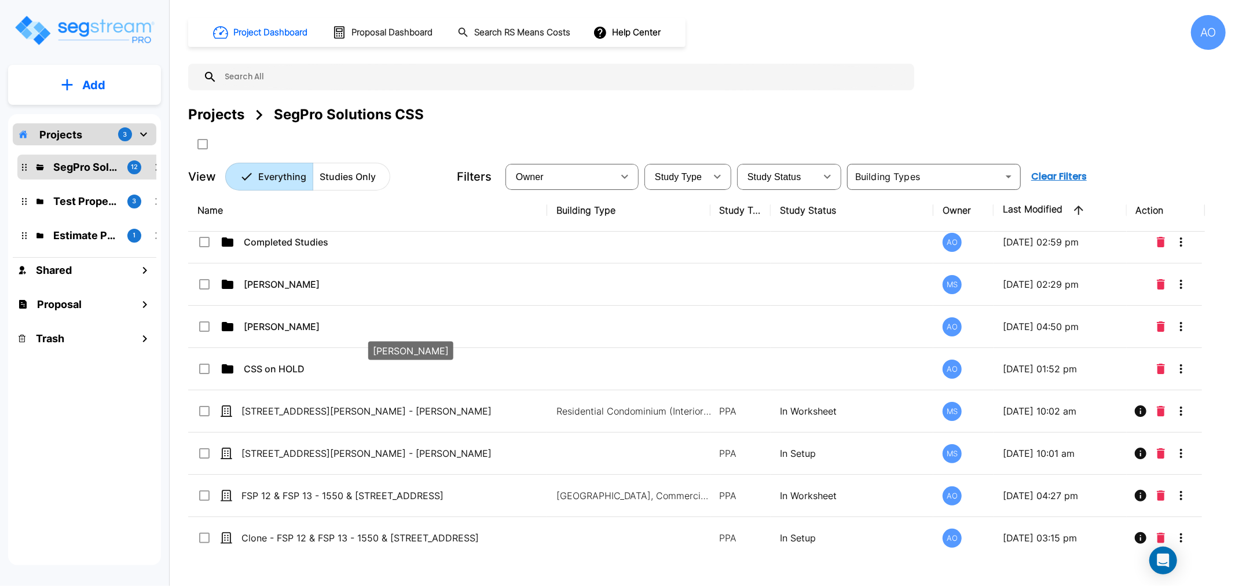
scroll to position [17, 0]
